Goal: Transaction & Acquisition: Purchase product/service

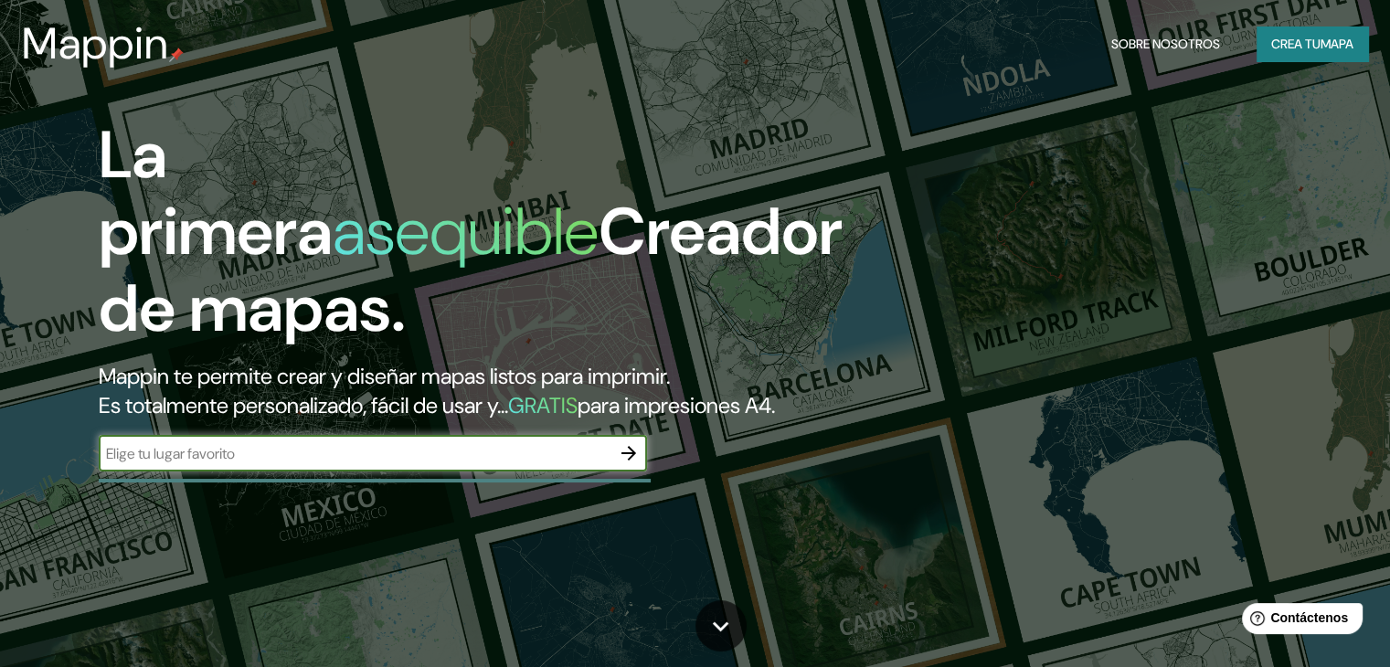
click at [415, 464] on input "text" at bounding box center [355, 453] width 512 height 21
click at [413, 464] on input "text" at bounding box center [355, 453] width 512 height 21
type input "[GEOGRAPHIC_DATA] ([GEOGRAPHIC_DATA])"
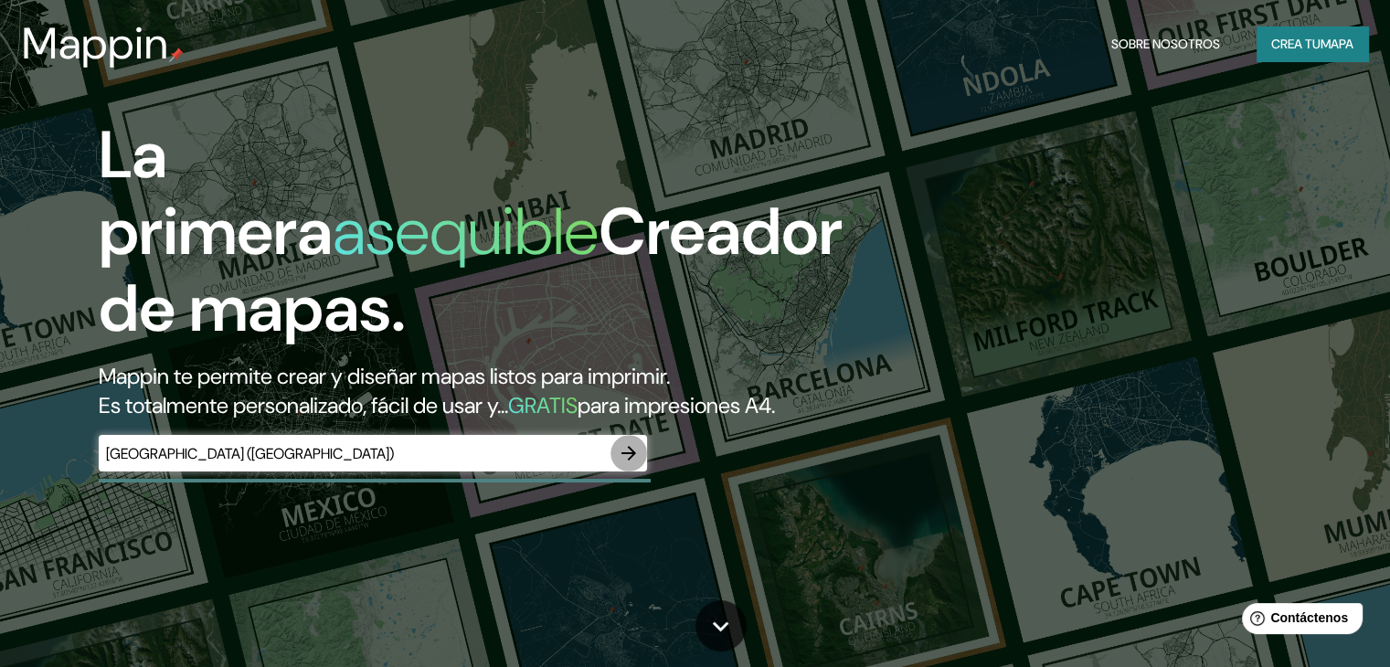
click at [633, 464] on icon "button" at bounding box center [629, 453] width 22 height 22
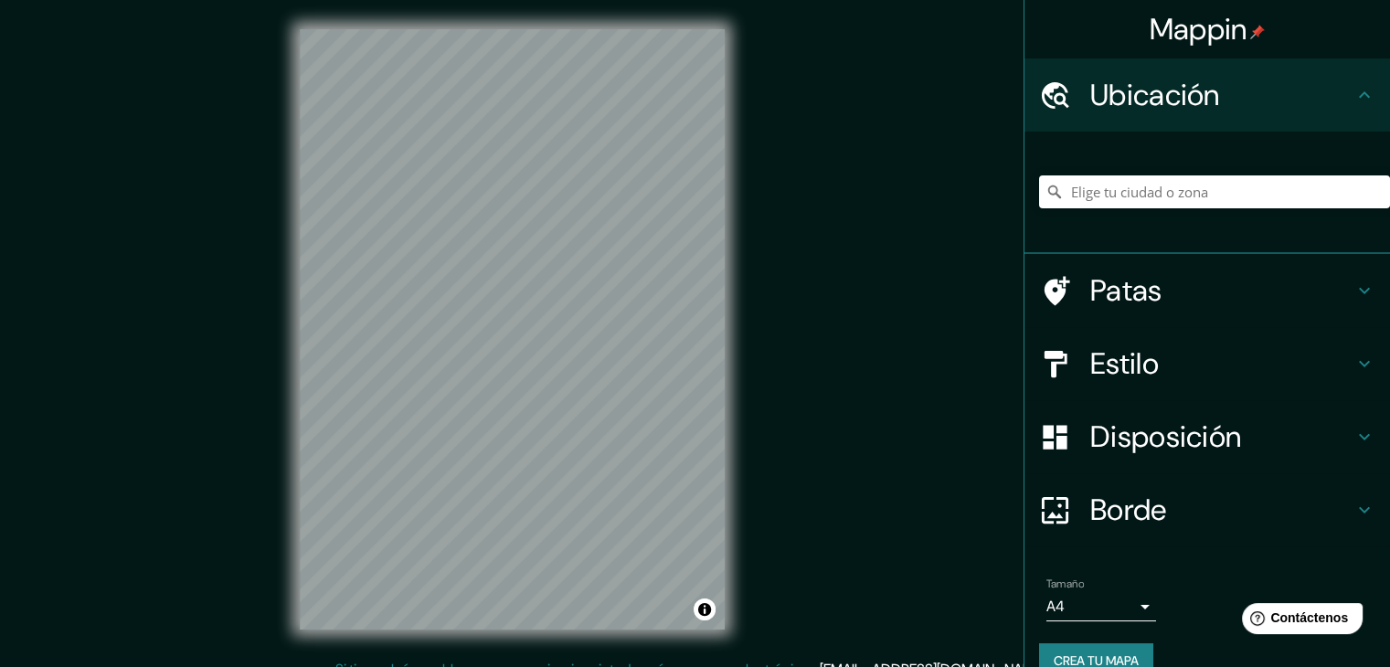
click at [1044, 301] on icon at bounding box center [1057, 290] width 26 height 29
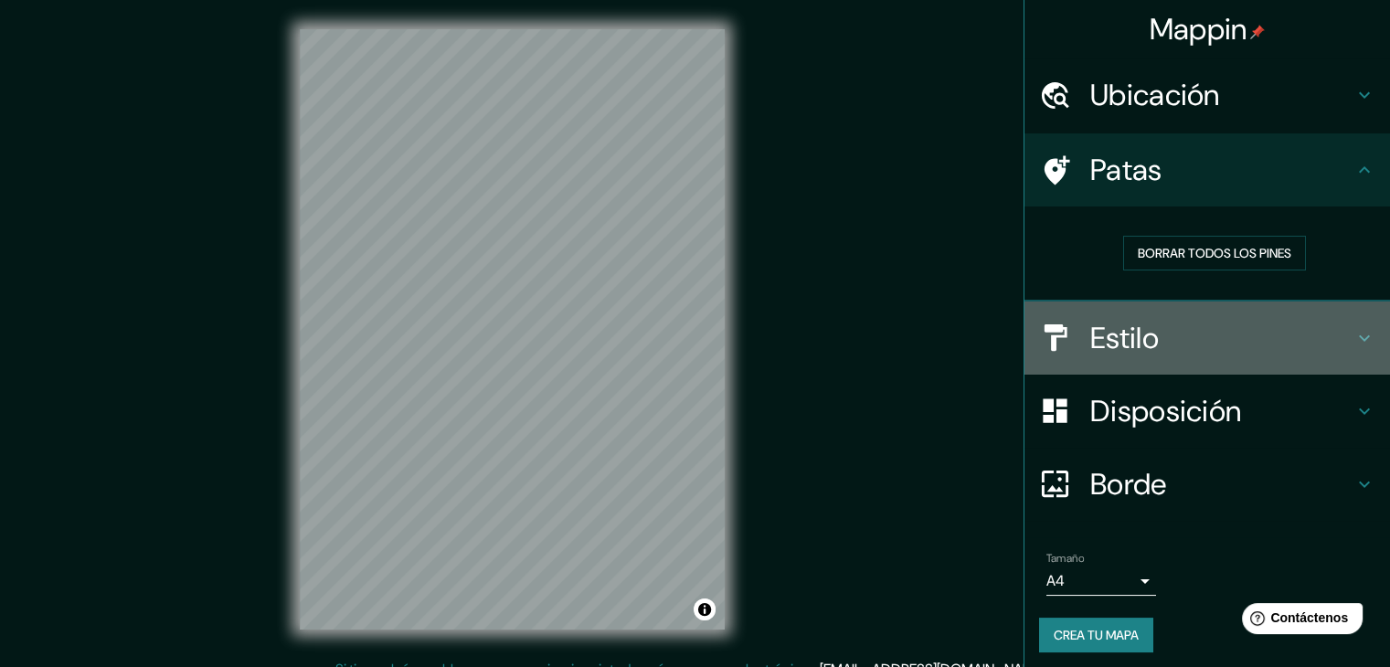
click at [1067, 348] on div at bounding box center [1064, 338] width 51 height 32
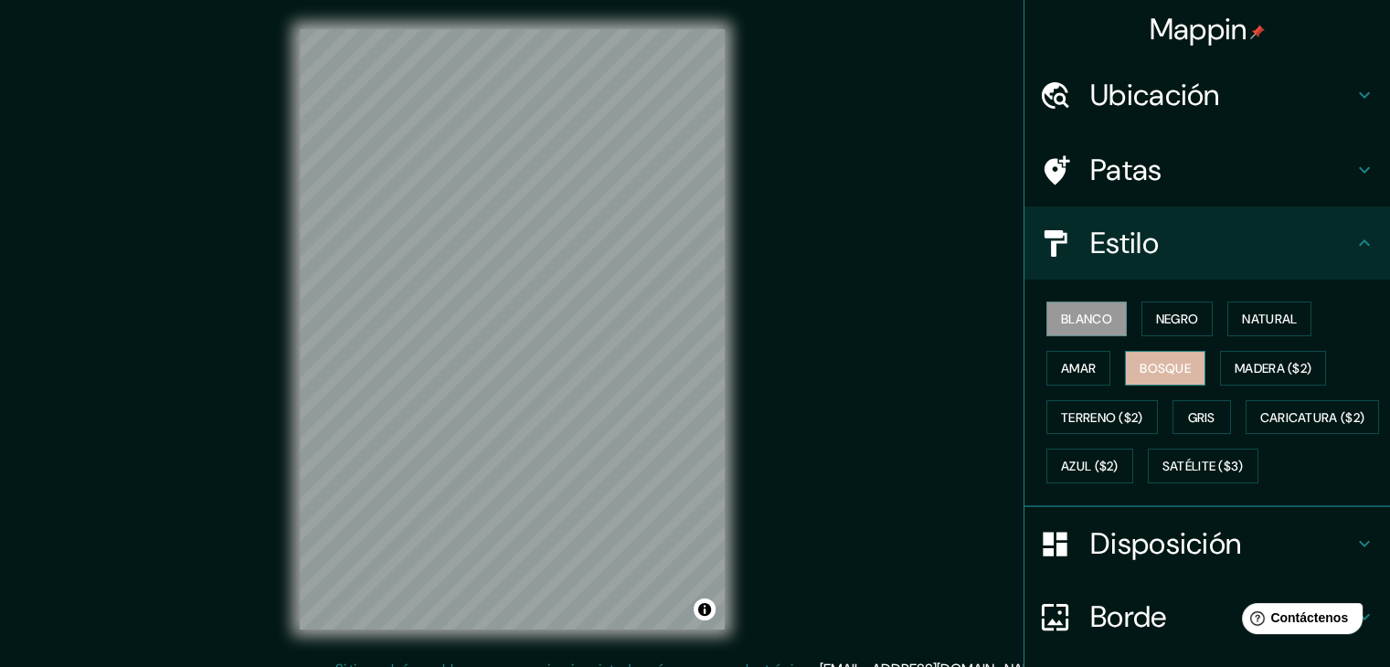
click at [1161, 362] on font "Bosque" at bounding box center [1164, 368] width 51 height 16
click at [1087, 317] on font "Blanco" at bounding box center [1086, 319] width 51 height 16
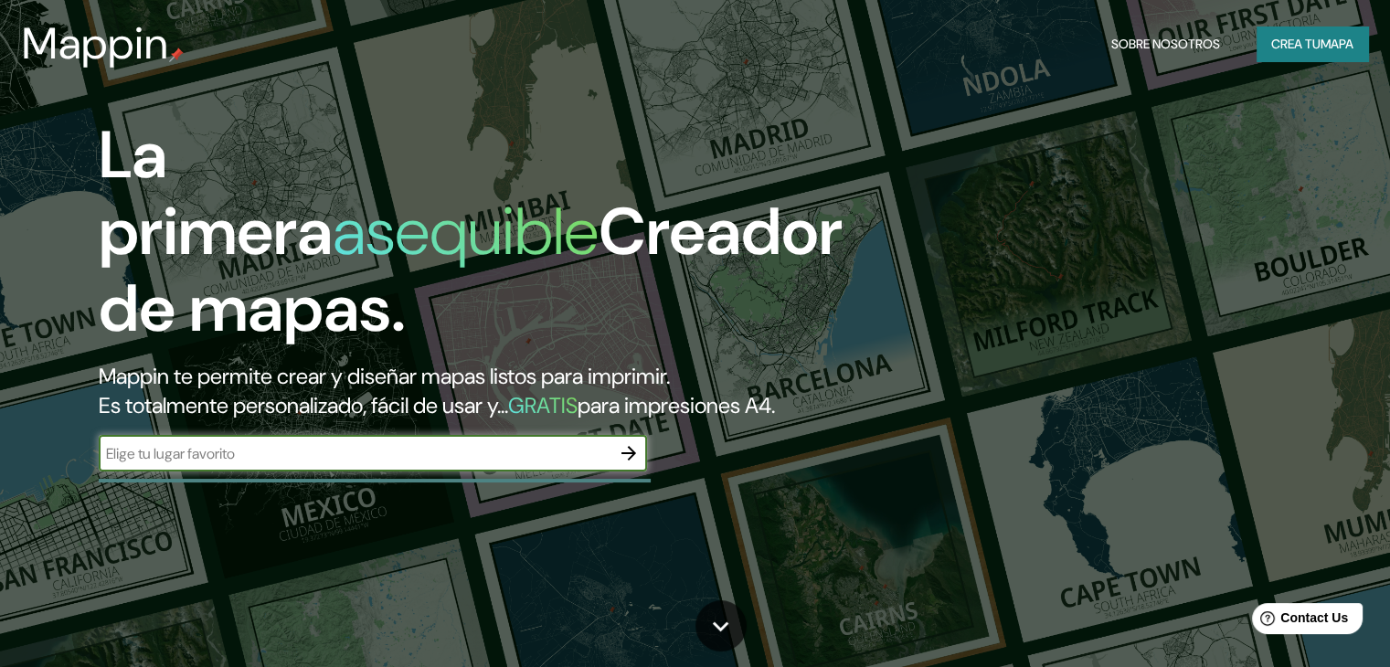
click at [435, 464] on input "text" at bounding box center [355, 453] width 512 height 21
type input "[GEOGRAPHIC_DATA] ([GEOGRAPHIC_DATA])"
click at [629, 464] on icon "button" at bounding box center [629, 453] width 22 height 22
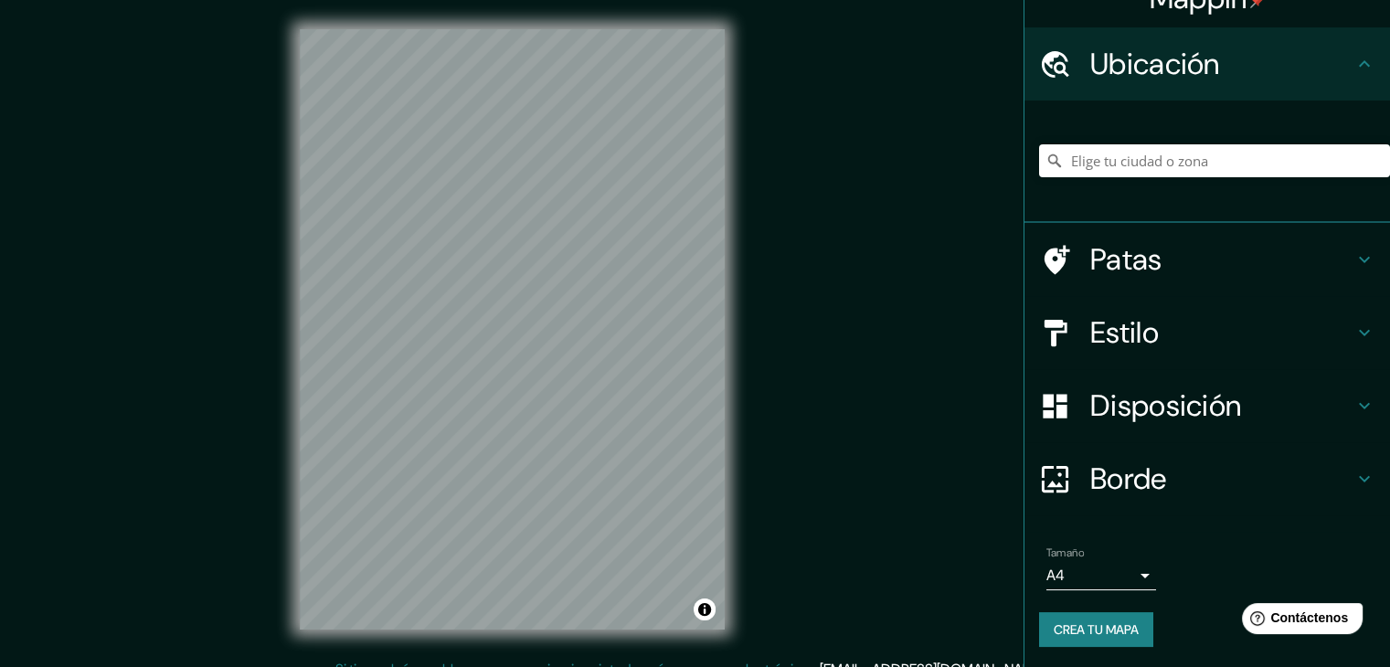
scroll to position [32, 0]
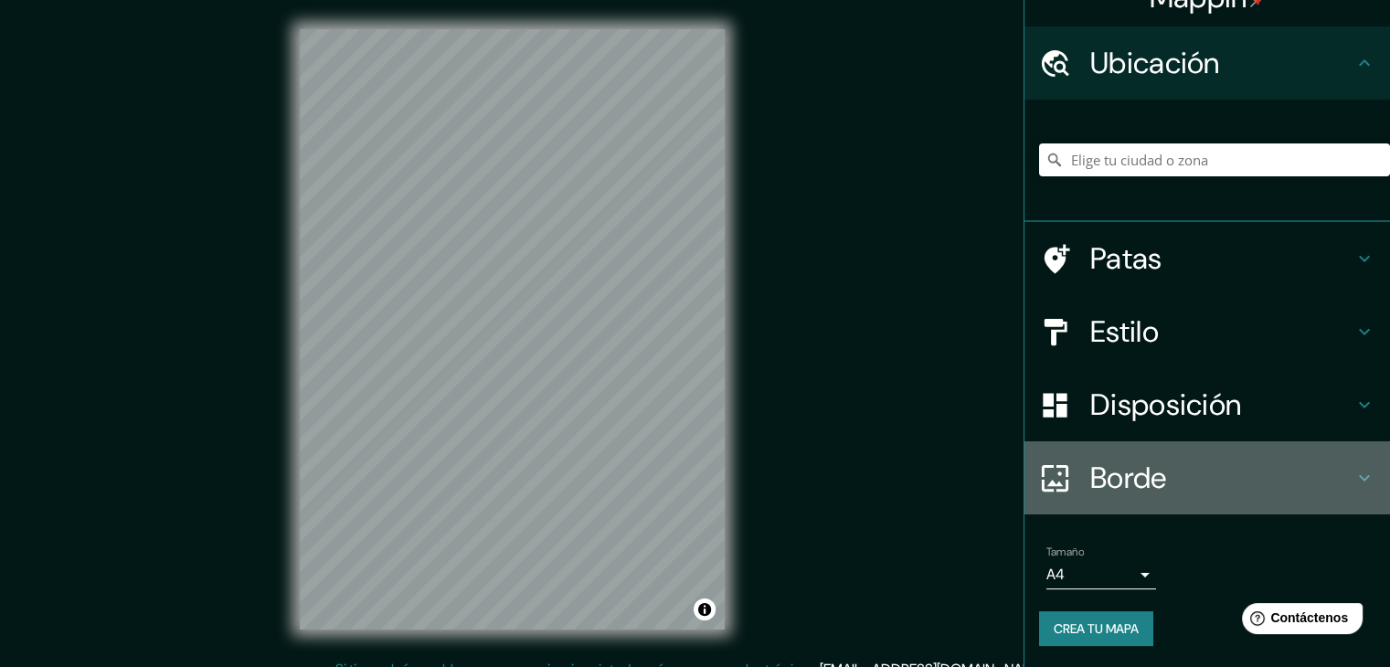
click at [1118, 472] on font "Borde" at bounding box center [1128, 478] width 77 height 38
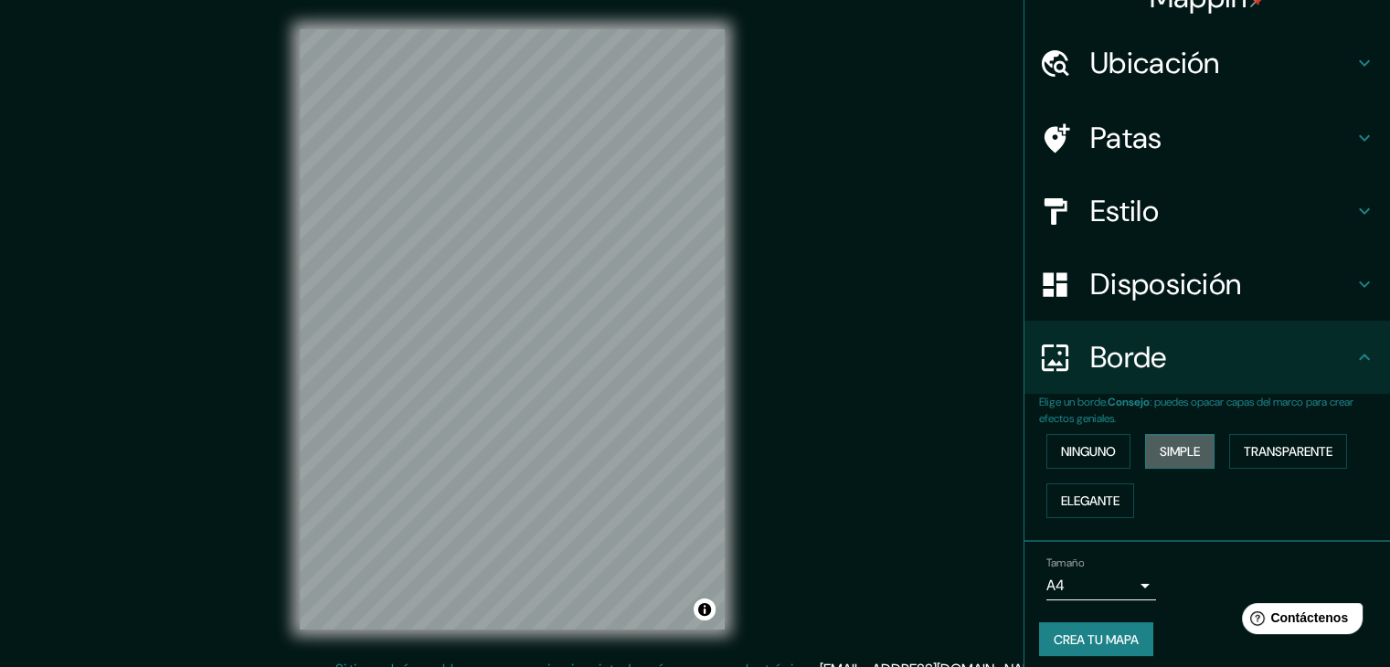
click at [1165, 460] on font "Simple" at bounding box center [1179, 451] width 40 height 24
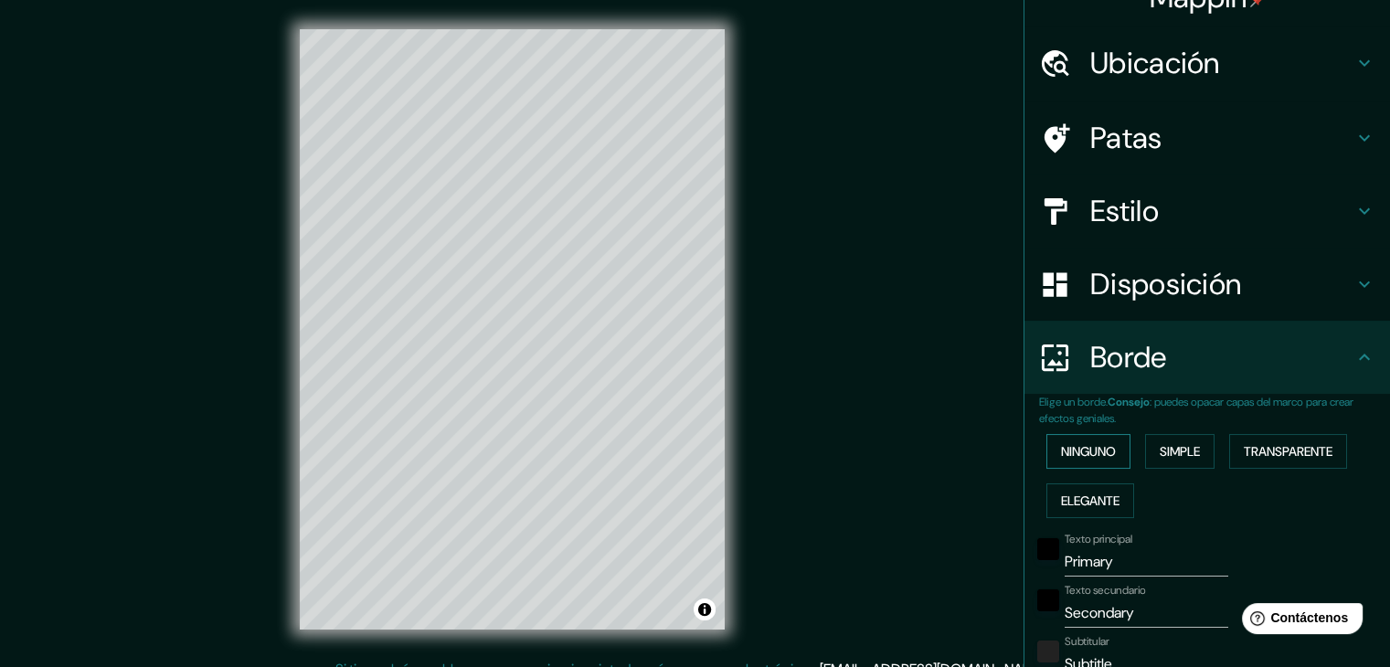
click at [1082, 458] on font "Ninguno" at bounding box center [1088, 451] width 55 height 16
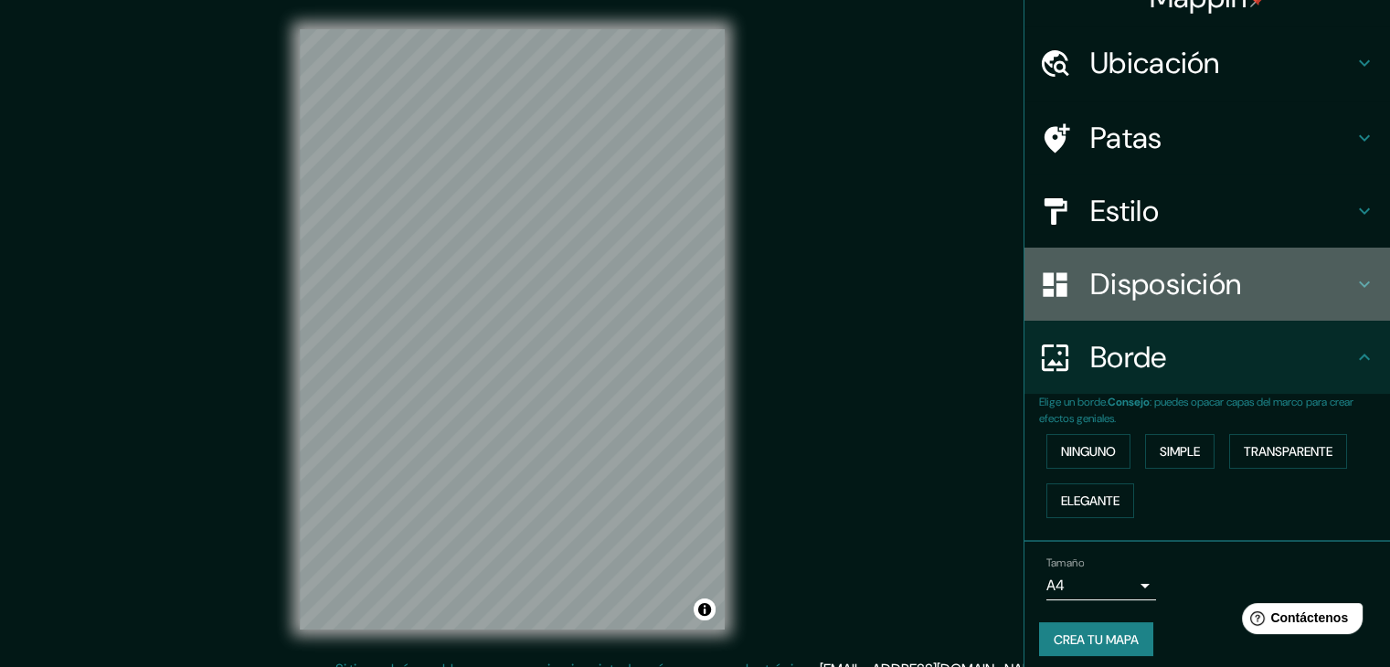
click at [1144, 291] on font "Disposición" at bounding box center [1165, 284] width 151 height 38
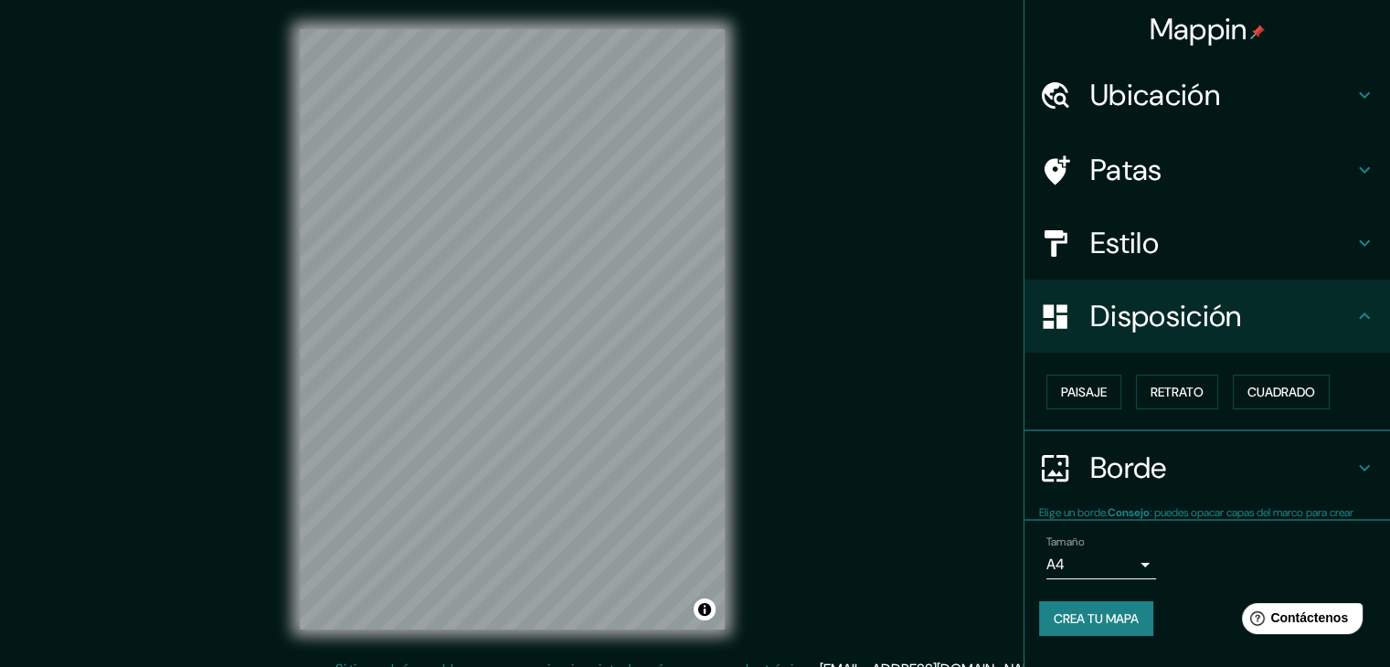
scroll to position [0, 0]
click at [1106, 391] on font "Paisaje" at bounding box center [1084, 392] width 46 height 16
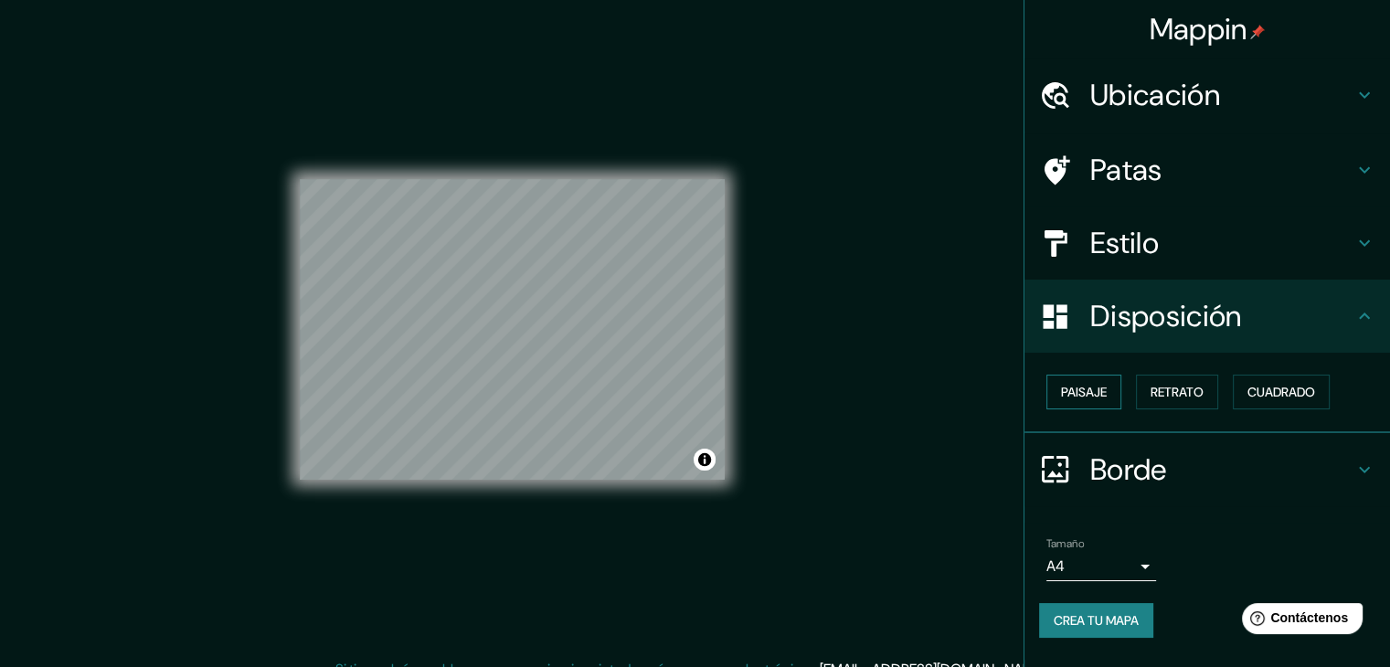
click at [1098, 381] on font "Paisaje" at bounding box center [1084, 392] width 46 height 24
click at [1163, 385] on font "Retrato" at bounding box center [1176, 392] width 53 height 16
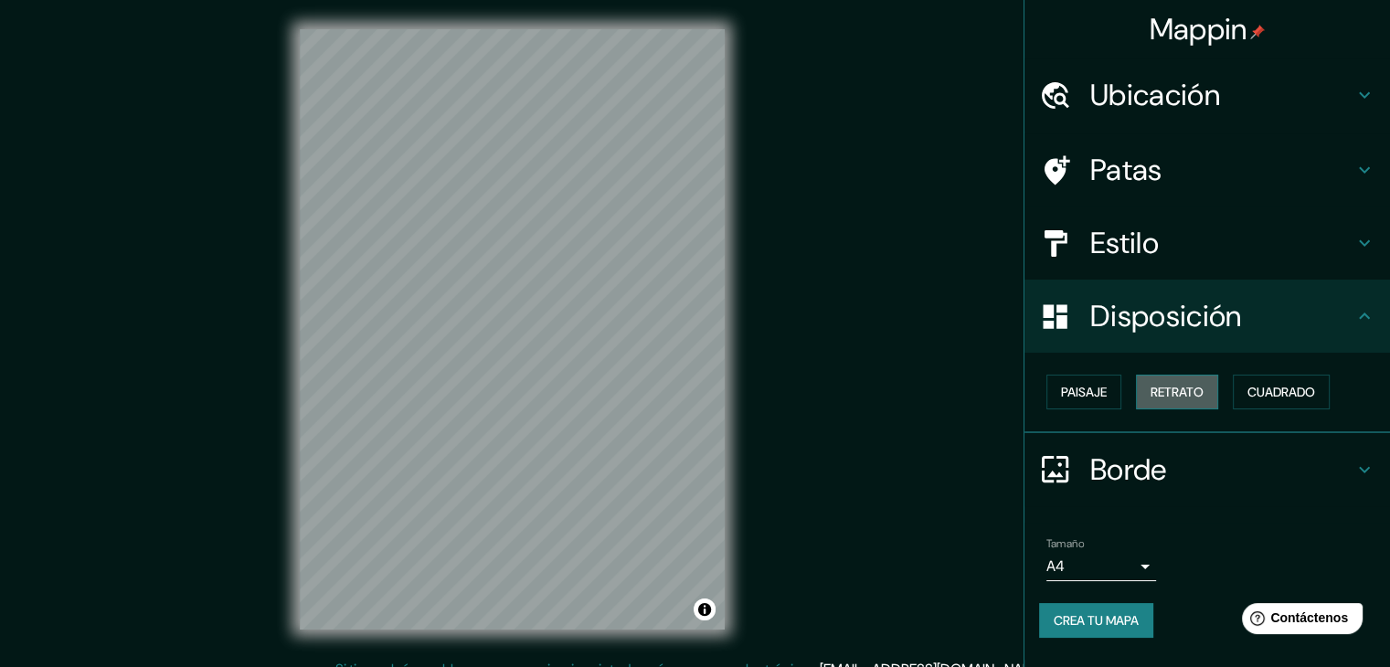
click at [1168, 385] on font "Retrato" at bounding box center [1176, 392] width 53 height 16
click at [1259, 391] on font "Cuadrado" at bounding box center [1281, 392] width 68 height 16
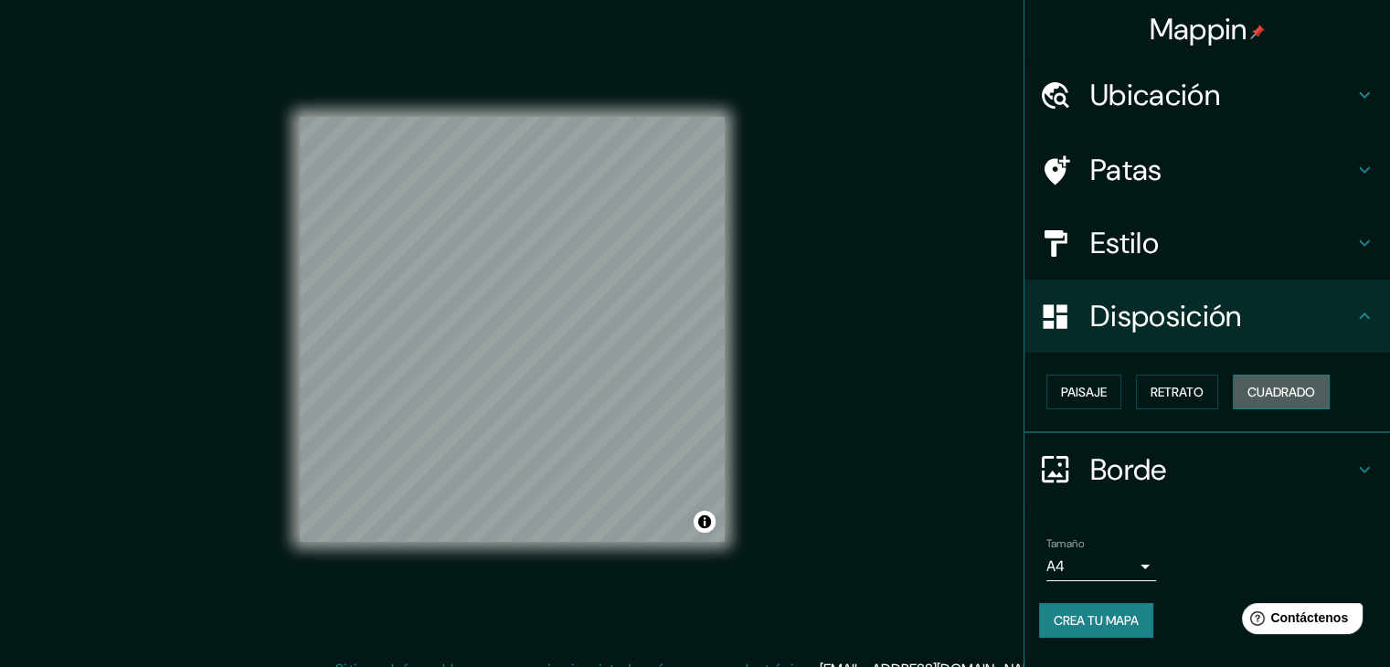
click at [1259, 391] on font "Cuadrado" at bounding box center [1281, 392] width 68 height 16
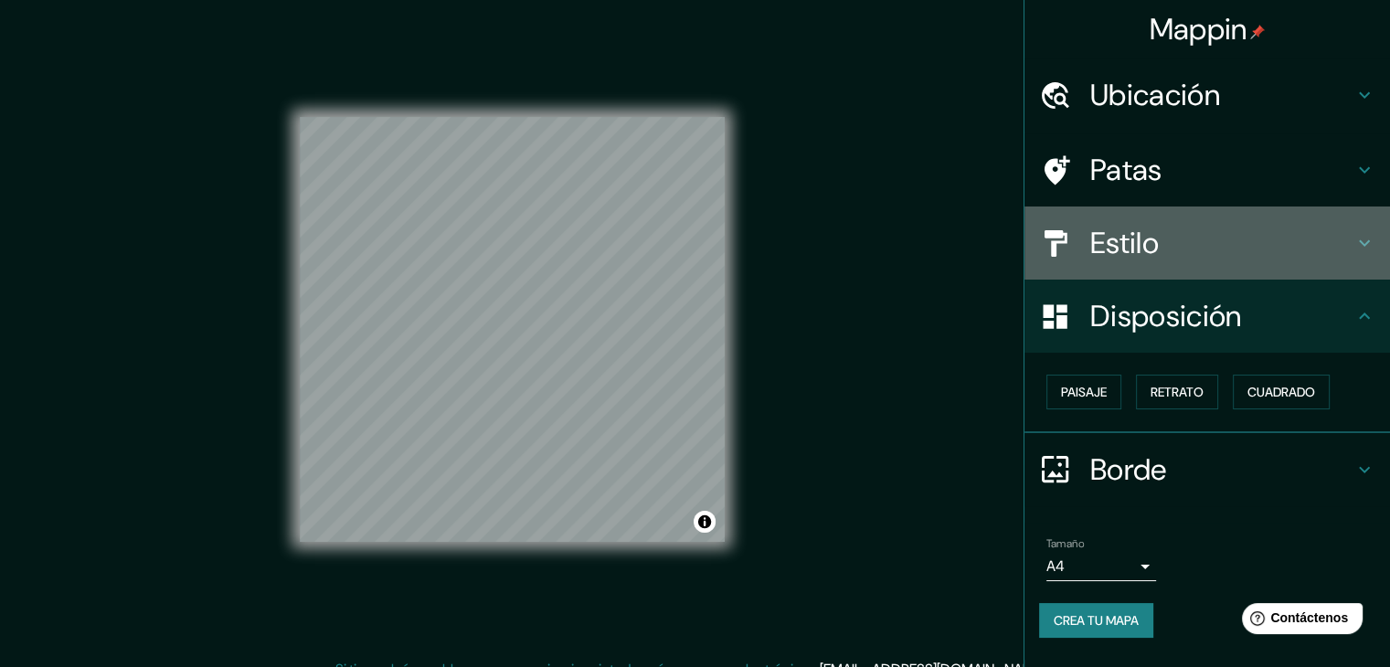
click at [1117, 233] on font "Estilo" at bounding box center [1124, 243] width 69 height 38
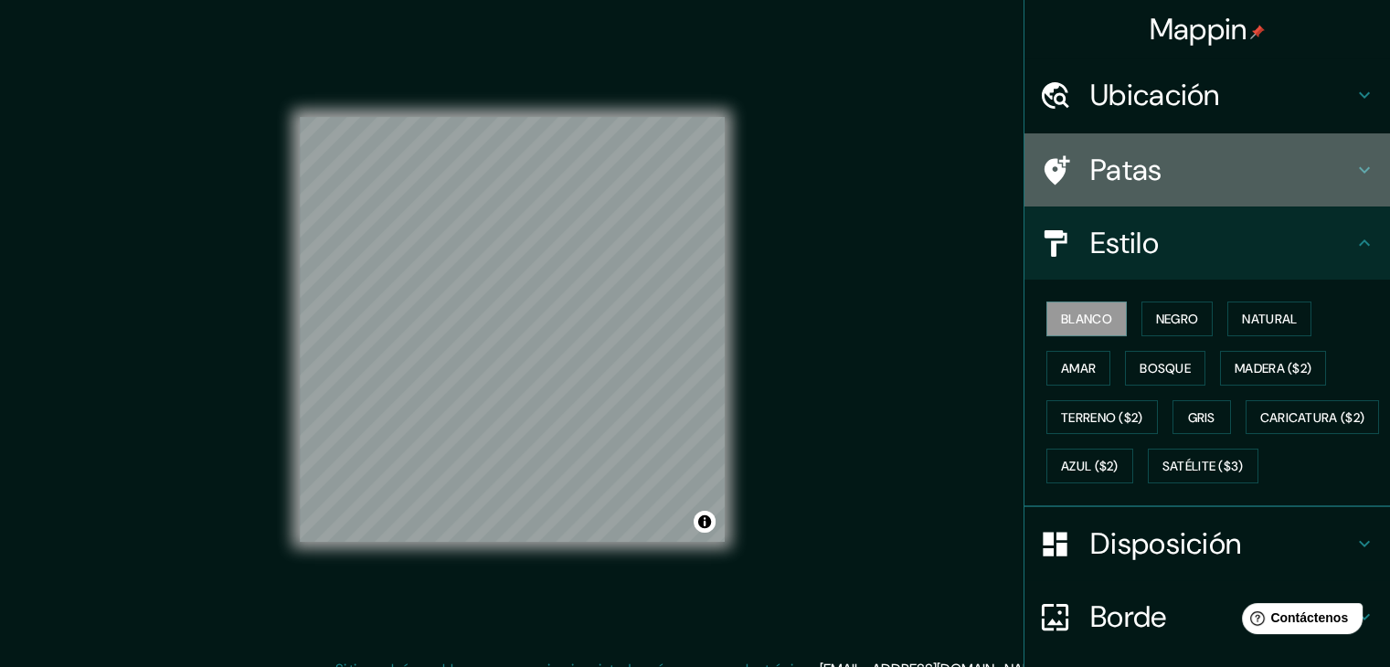
click at [1121, 166] on font "Patas" at bounding box center [1126, 170] width 72 height 38
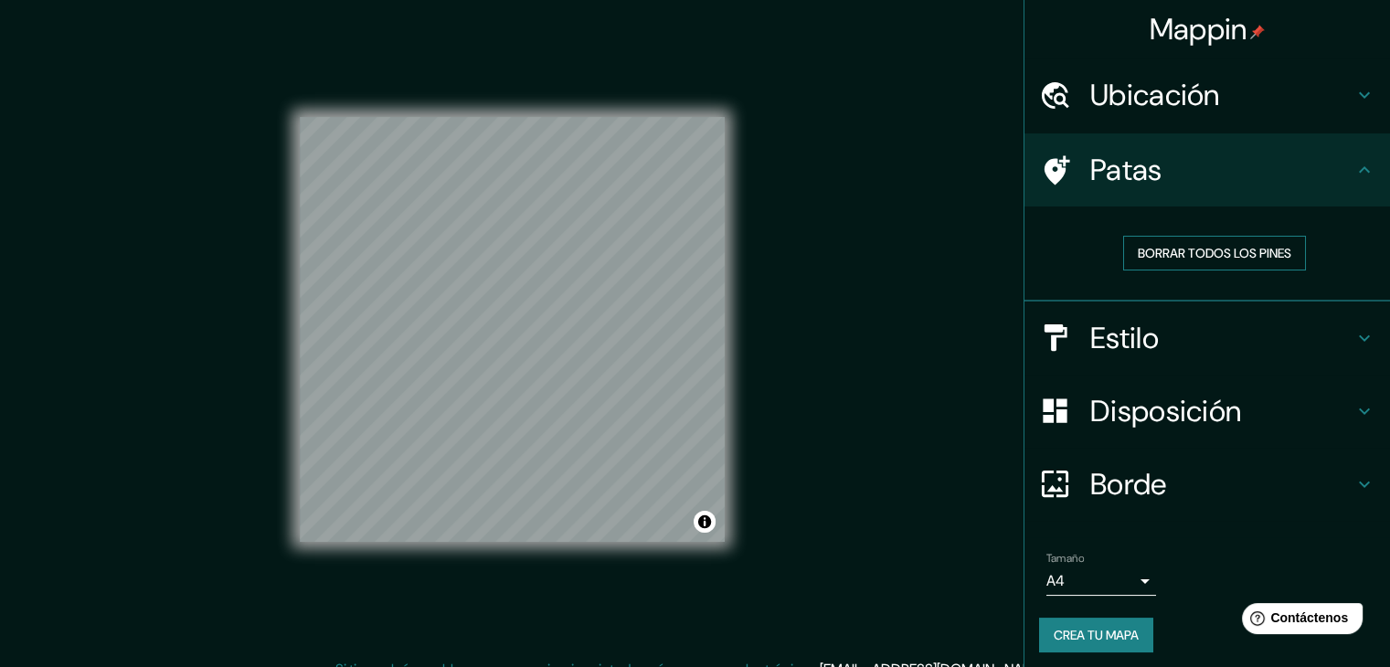
click at [1199, 250] on font "Borrar todos los pines" at bounding box center [1213, 253] width 153 height 16
click at [1168, 99] on font "Ubicación" at bounding box center [1155, 95] width 130 height 38
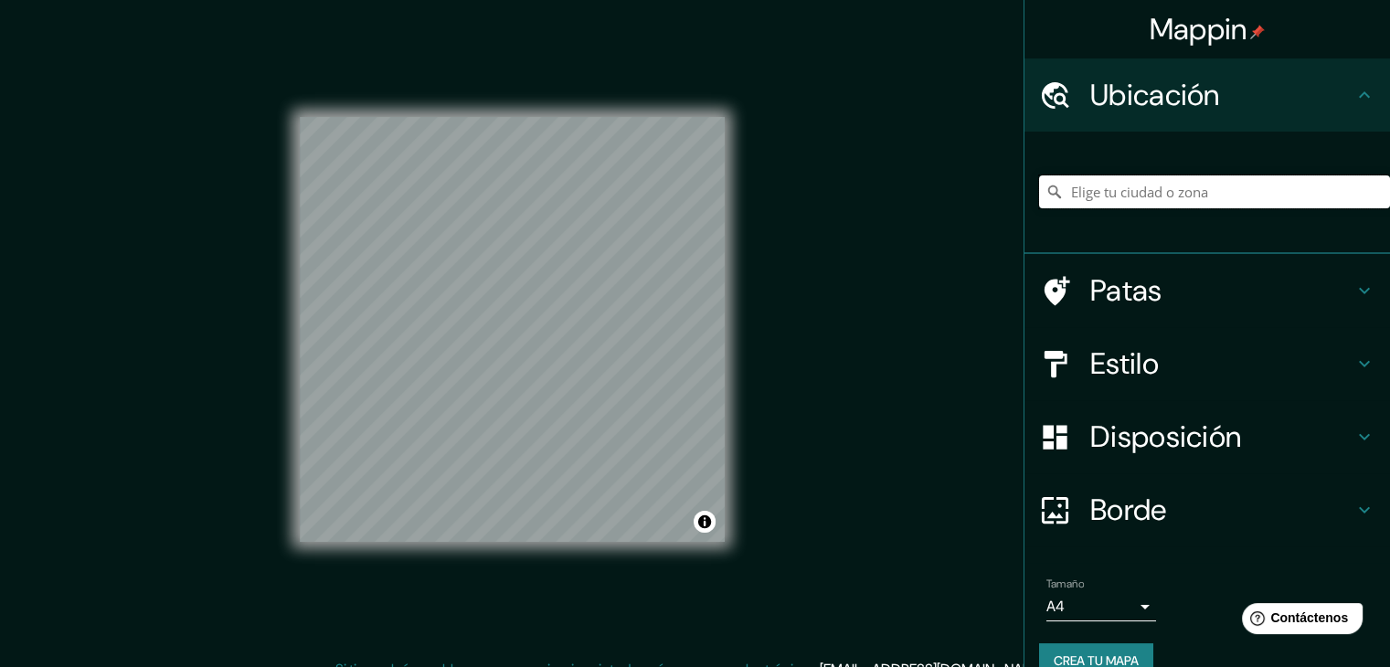
click at [1167, 194] on input "Elige tu ciudad o zona" at bounding box center [1214, 191] width 351 height 33
paste input "[GEOGRAPHIC_DATA] ([GEOGRAPHIC_DATA])"
type input "Haigla, 20104 [GEOGRAPHIC_DATA], [GEOGRAPHIC_DATA]"
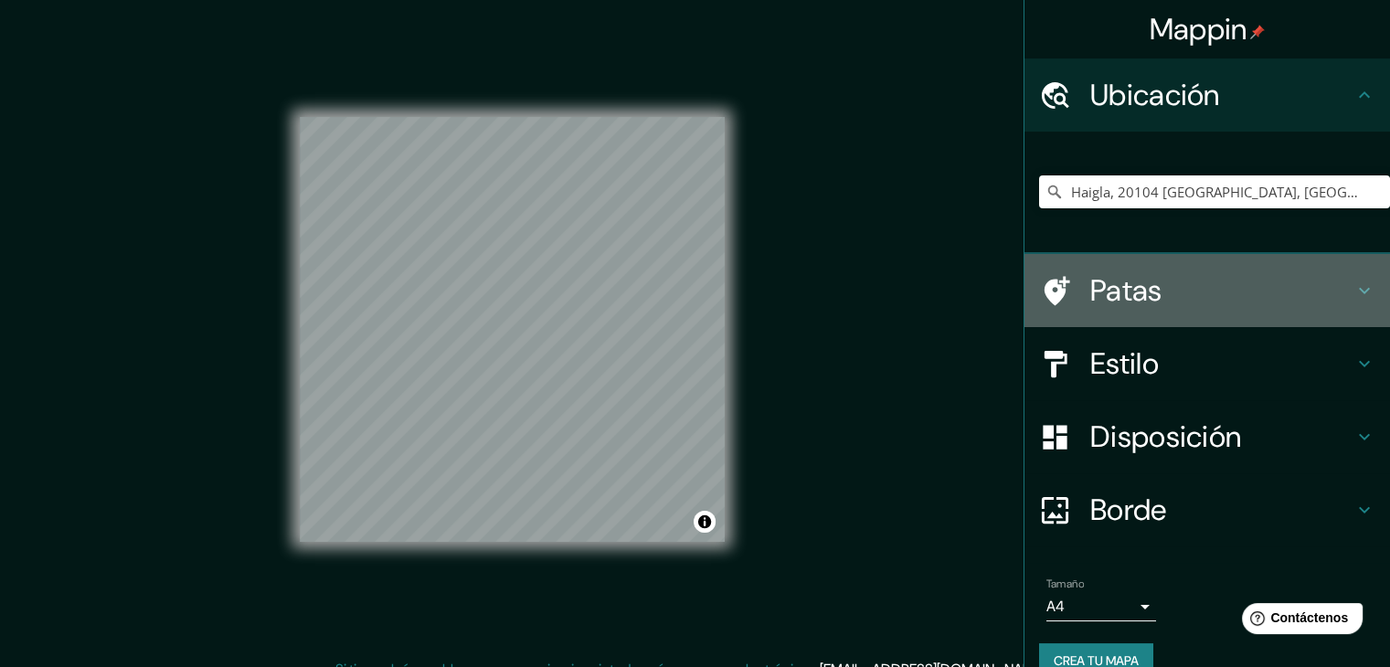
click at [1116, 293] on font "Patas" at bounding box center [1126, 290] width 72 height 38
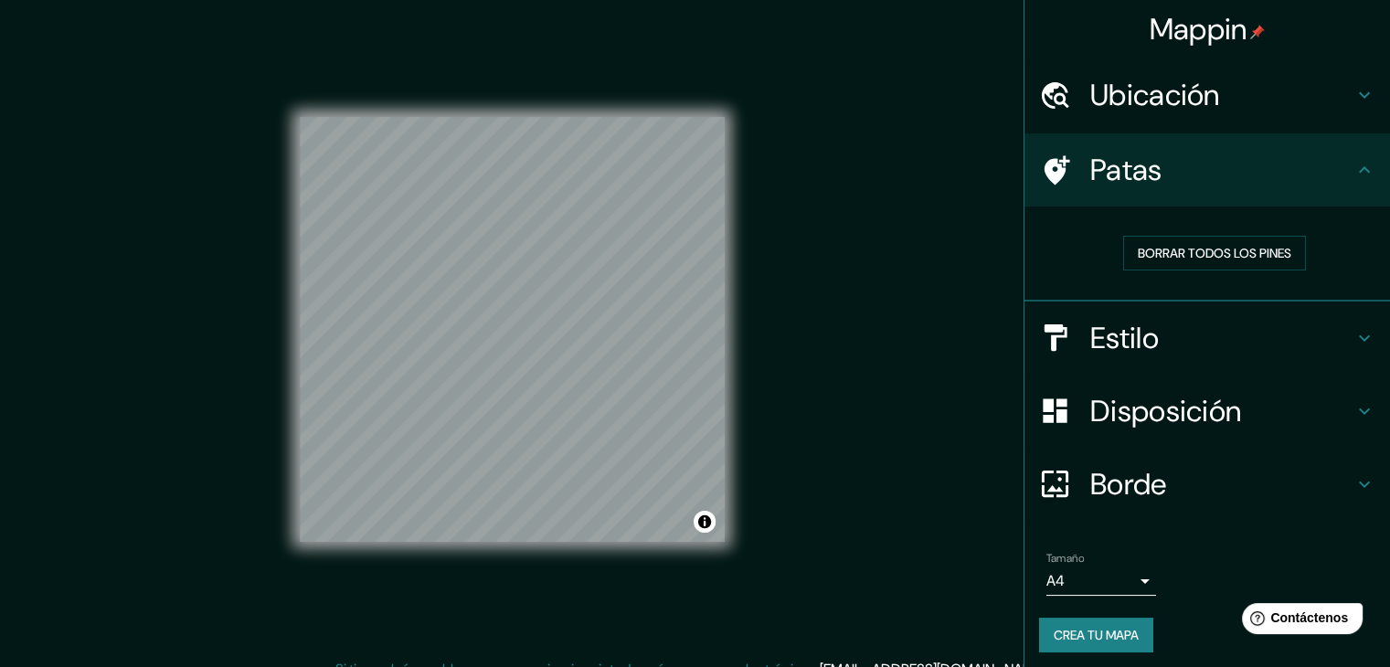
click at [1115, 343] on font "Estilo" at bounding box center [1124, 338] width 69 height 38
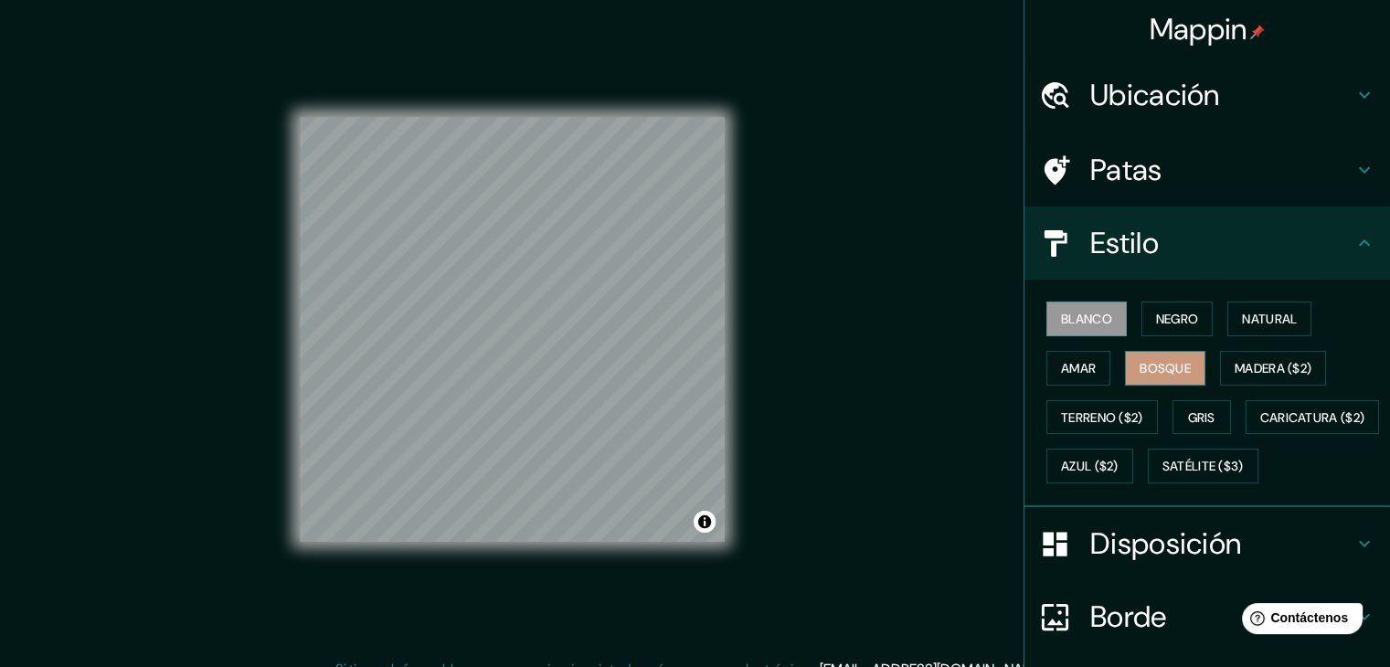
click at [1150, 368] on font "Bosque" at bounding box center [1164, 368] width 51 height 16
click at [1080, 370] on font "Amar" at bounding box center [1078, 368] width 35 height 16
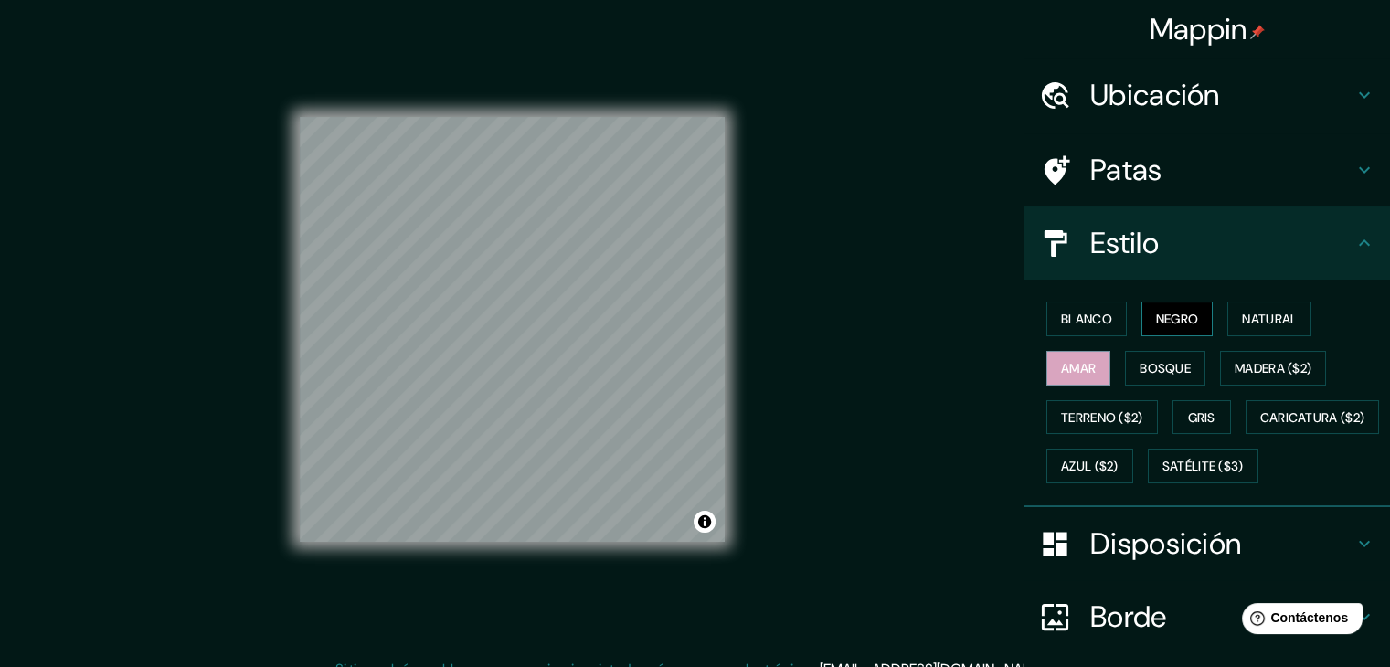
click at [1179, 328] on font "Negro" at bounding box center [1177, 319] width 43 height 24
click at [1260, 311] on font "Natural" at bounding box center [1269, 319] width 55 height 16
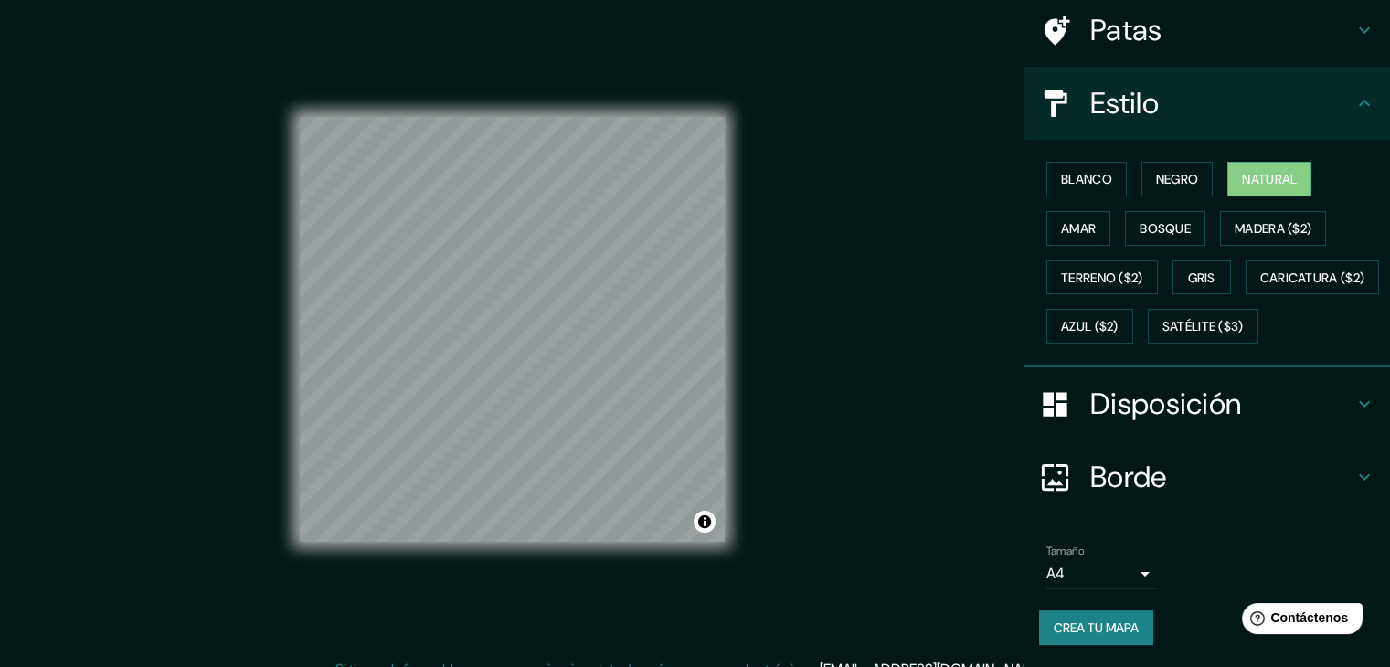
click at [1153, 428] on div "Disposición" at bounding box center [1206, 403] width 365 height 73
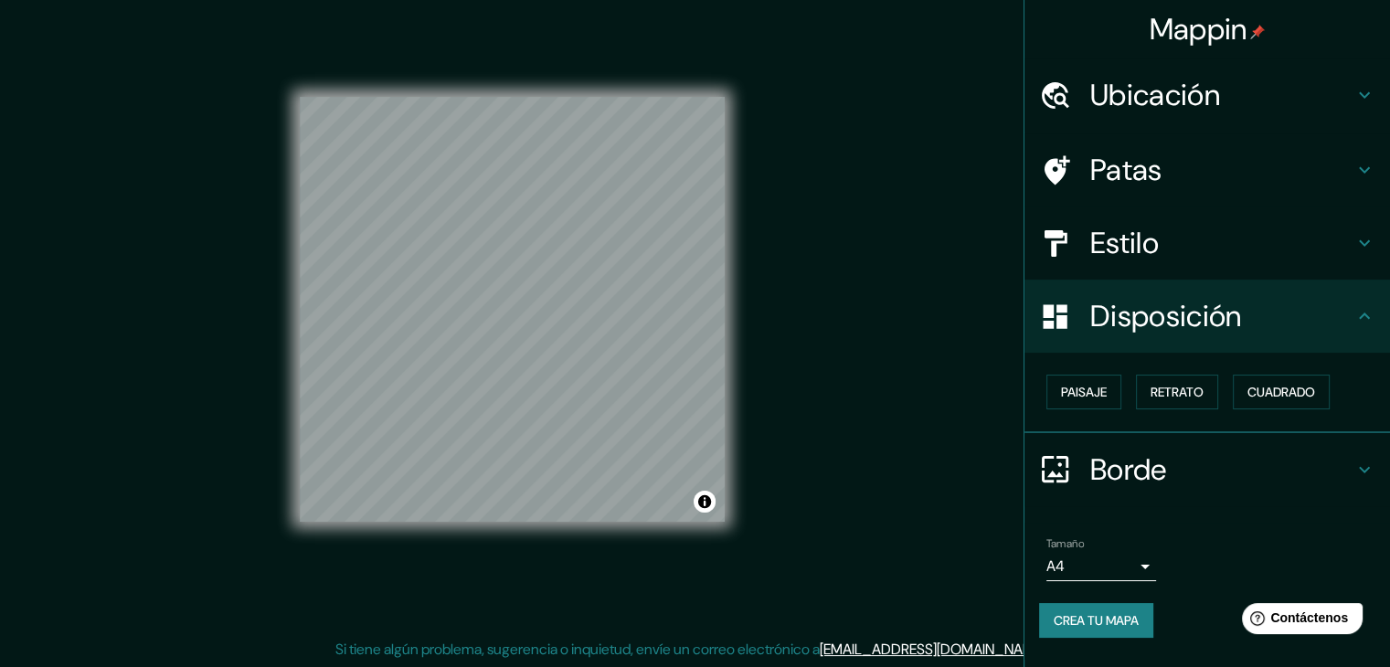
scroll to position [21, 0]
click at [1126, 458] on font "Borde" at bounding box center [1128, 469] width 77 height 38
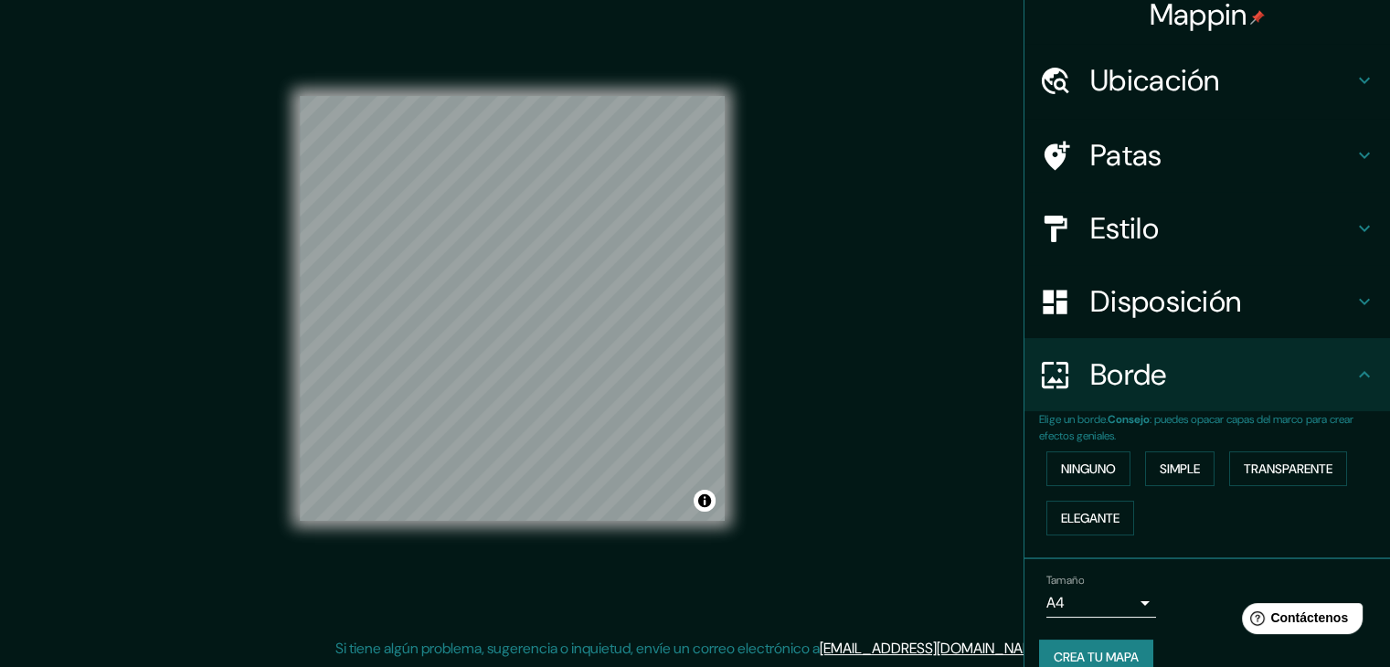
scroll to position [41, 0]
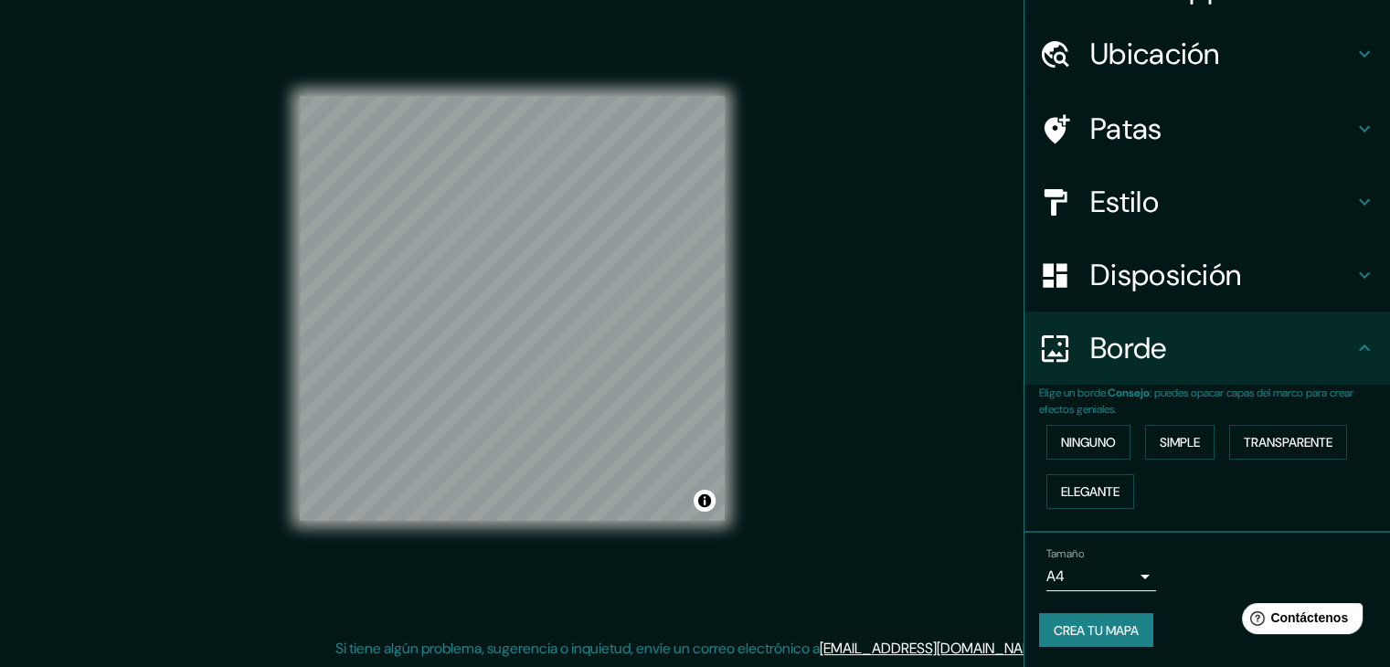
click at [1110, 210] on font "Estilo" at bounding box center [1124, 202] width 69 height 38
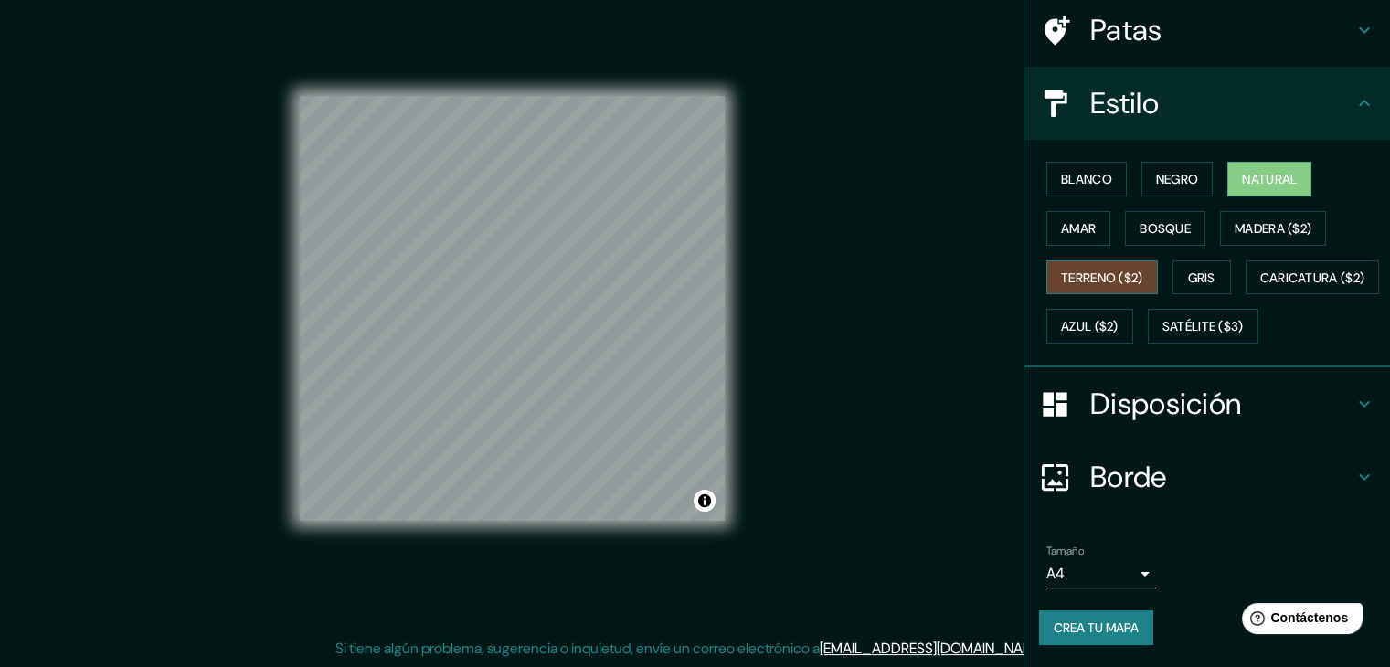
scroll to position [185, 0]
click at [1143, 467] on font "Borde" at bounding box center [1128, 477] width 77 height 38
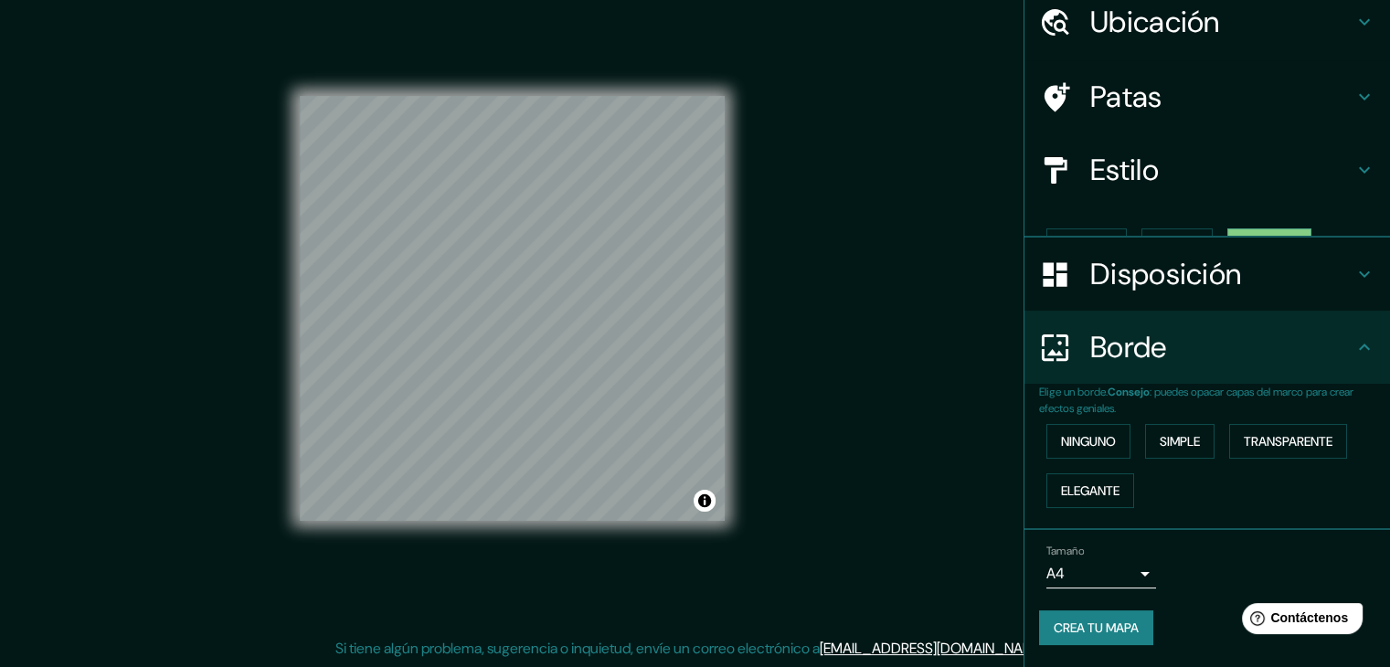
scroll to position [41, 0]
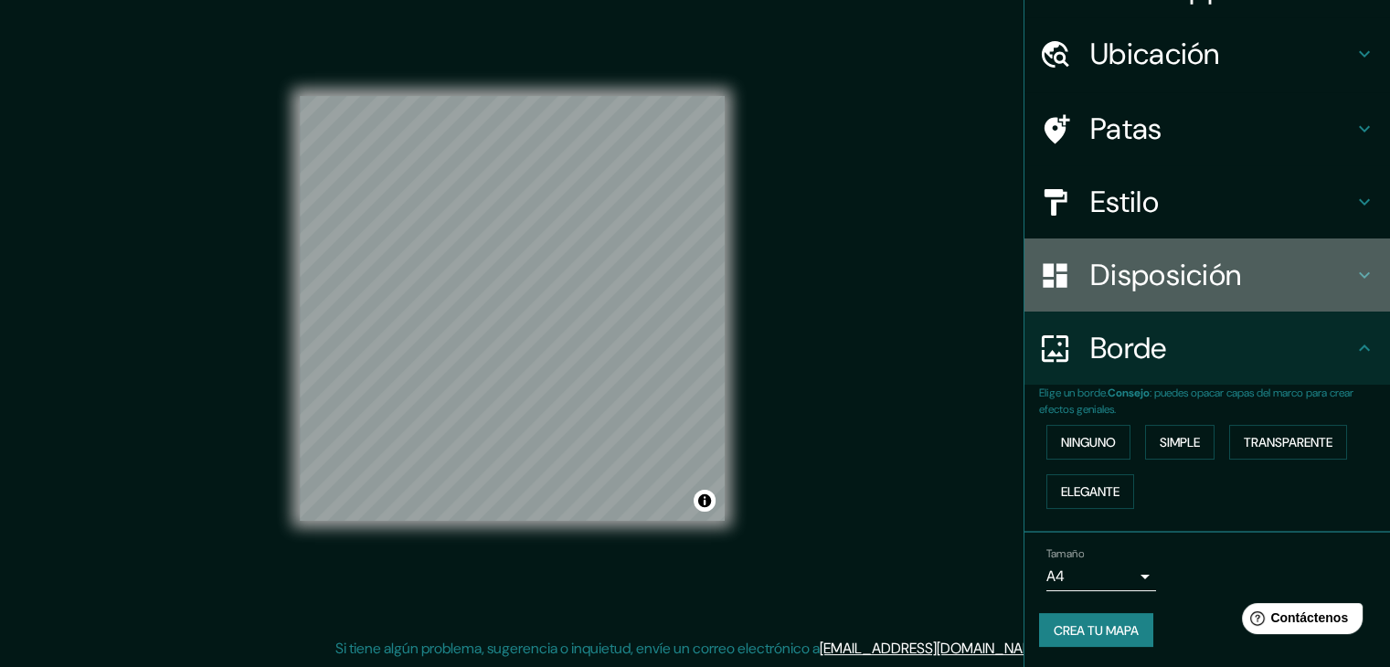
click at [1144, 257] on font "Disposición" at bounding box center [1165, 275] width 151 height 38
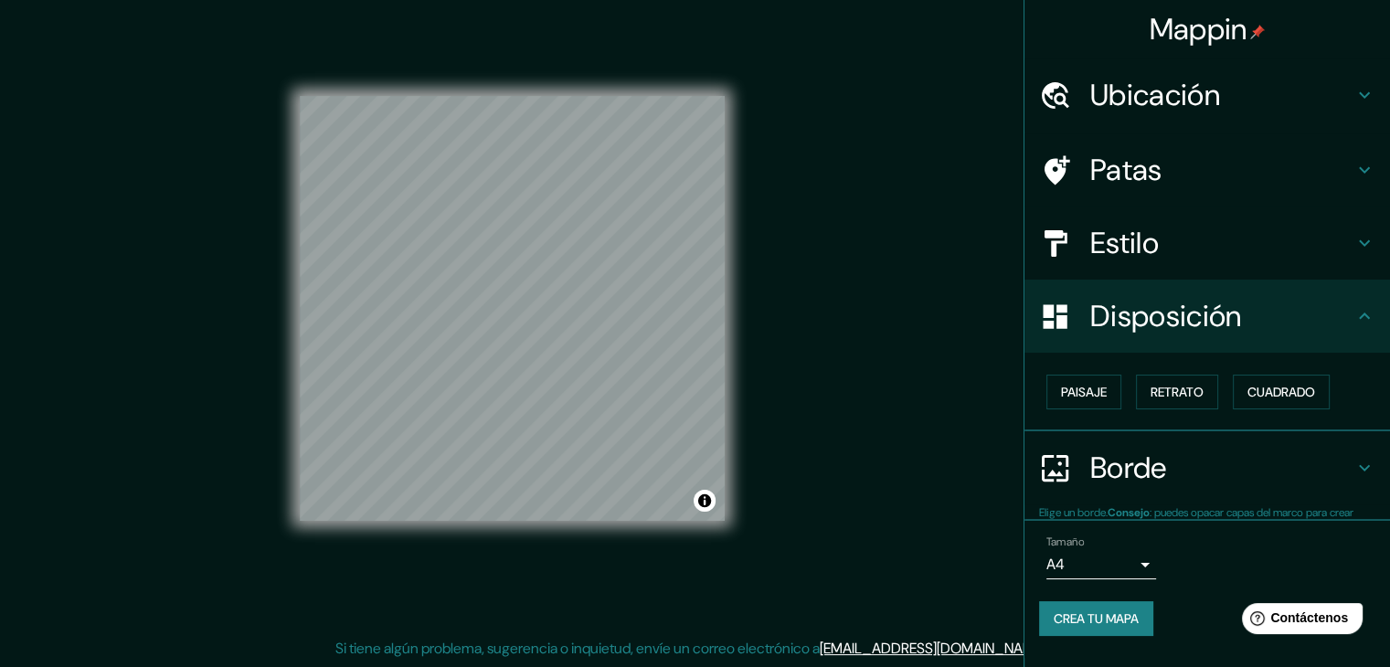
scroll to position [0, 0]
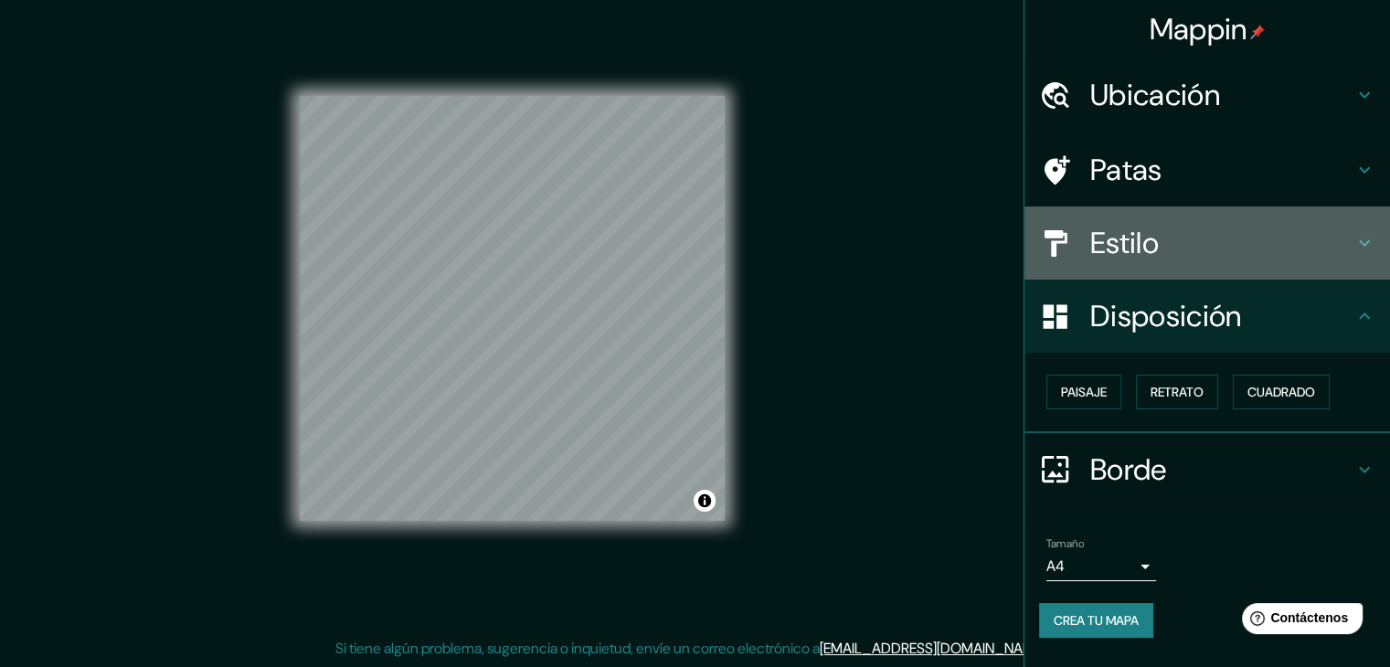
click at [1161, 260] on div "Estilo" at bounding box center [1206, 242] width 365 height 73
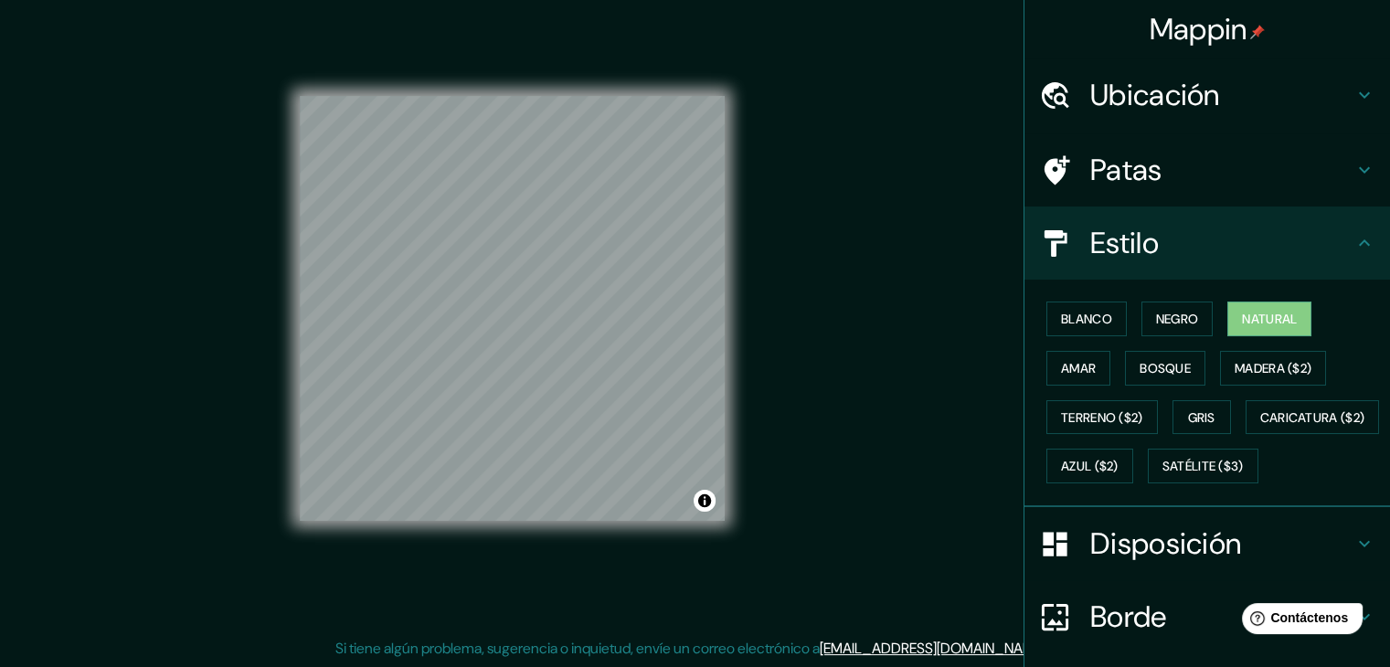
click at [1110, 157] on font "Patas" at bounding box center [1126, 170] width 72 height 38
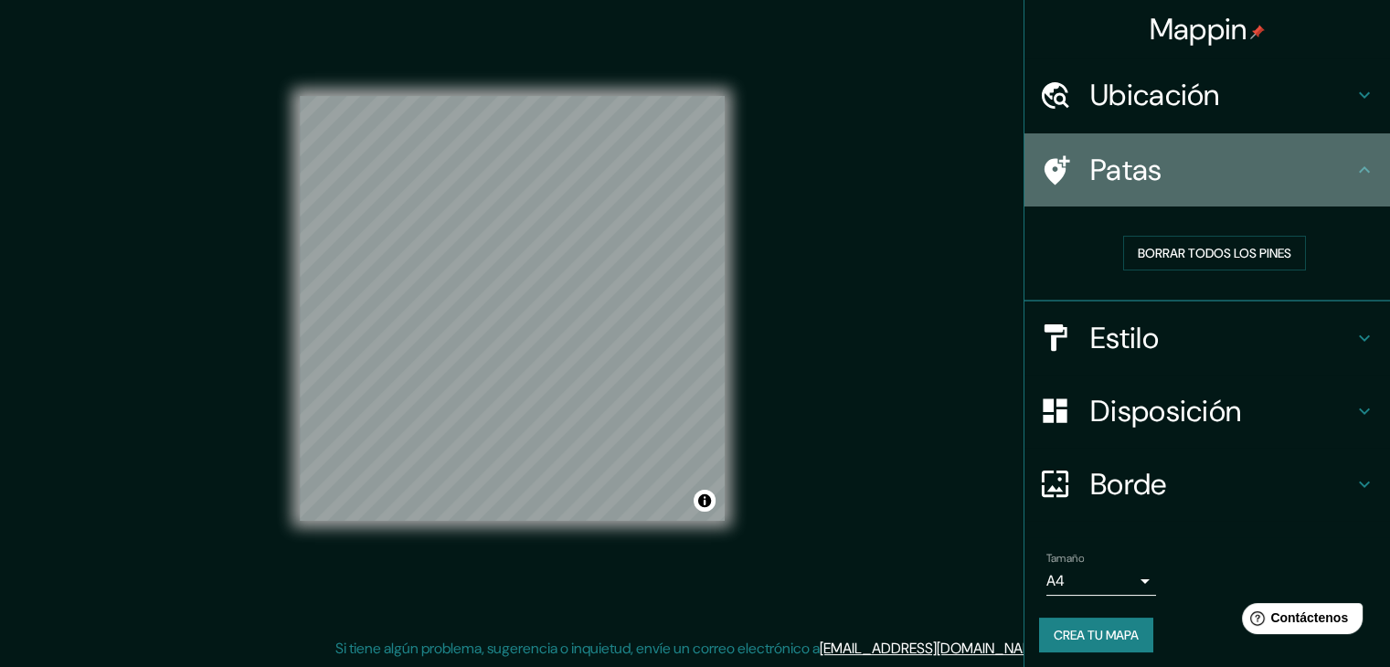
click at [1045, 174] on icon at bounding box center [1057, 169] width 26 height 29
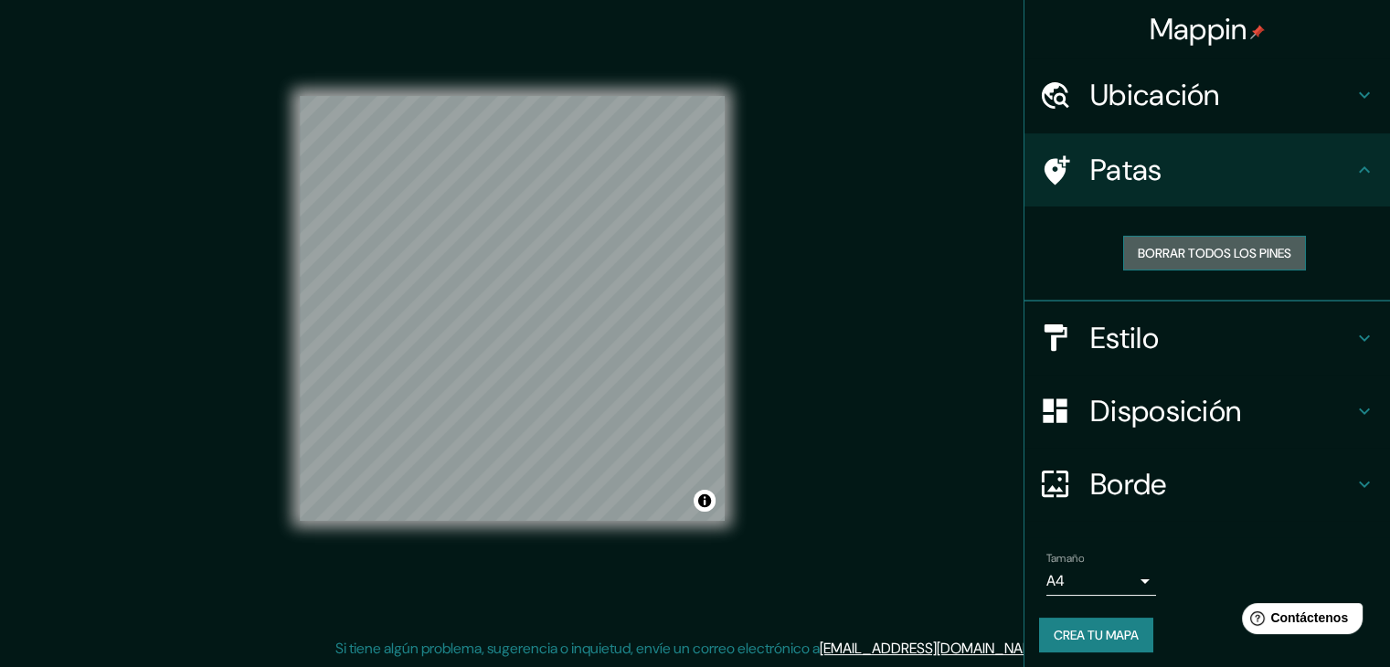
click at [1137, 253] on font "Borrar todos los pines" at bounding box center [1213, 253] width 153 height 16
click at [1143, 93] on font "Ubicación" at bounding box center [1155, 95] width 130 height 38
